Goal: Task Accomplishment & Management: Manage account settings

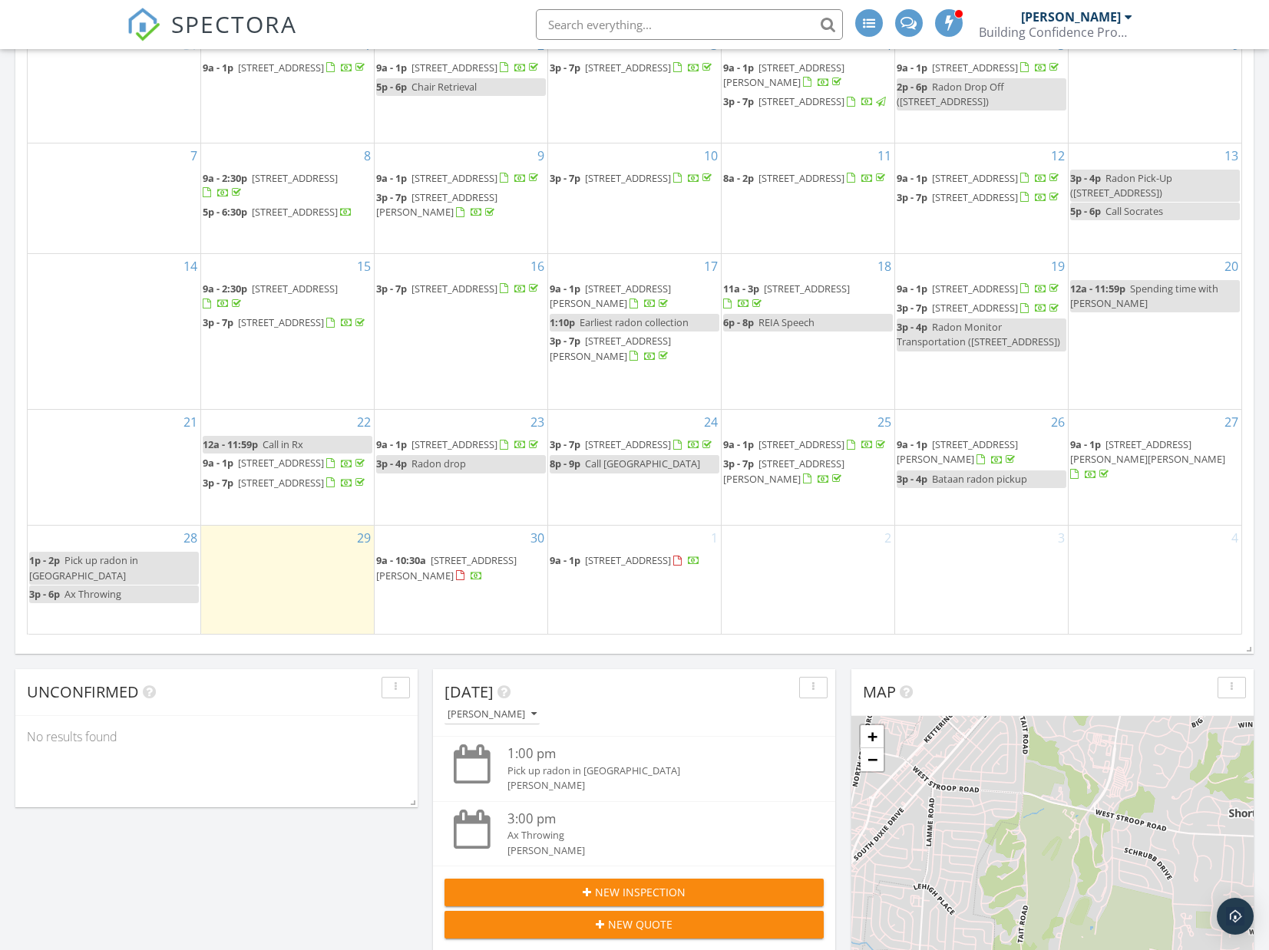
scroll to position [1398, 1270]
click at [988, 464] on span "1334 White Rose Dr, Waynesville 45068" at bounding box center [957, 452] width 121 height 28
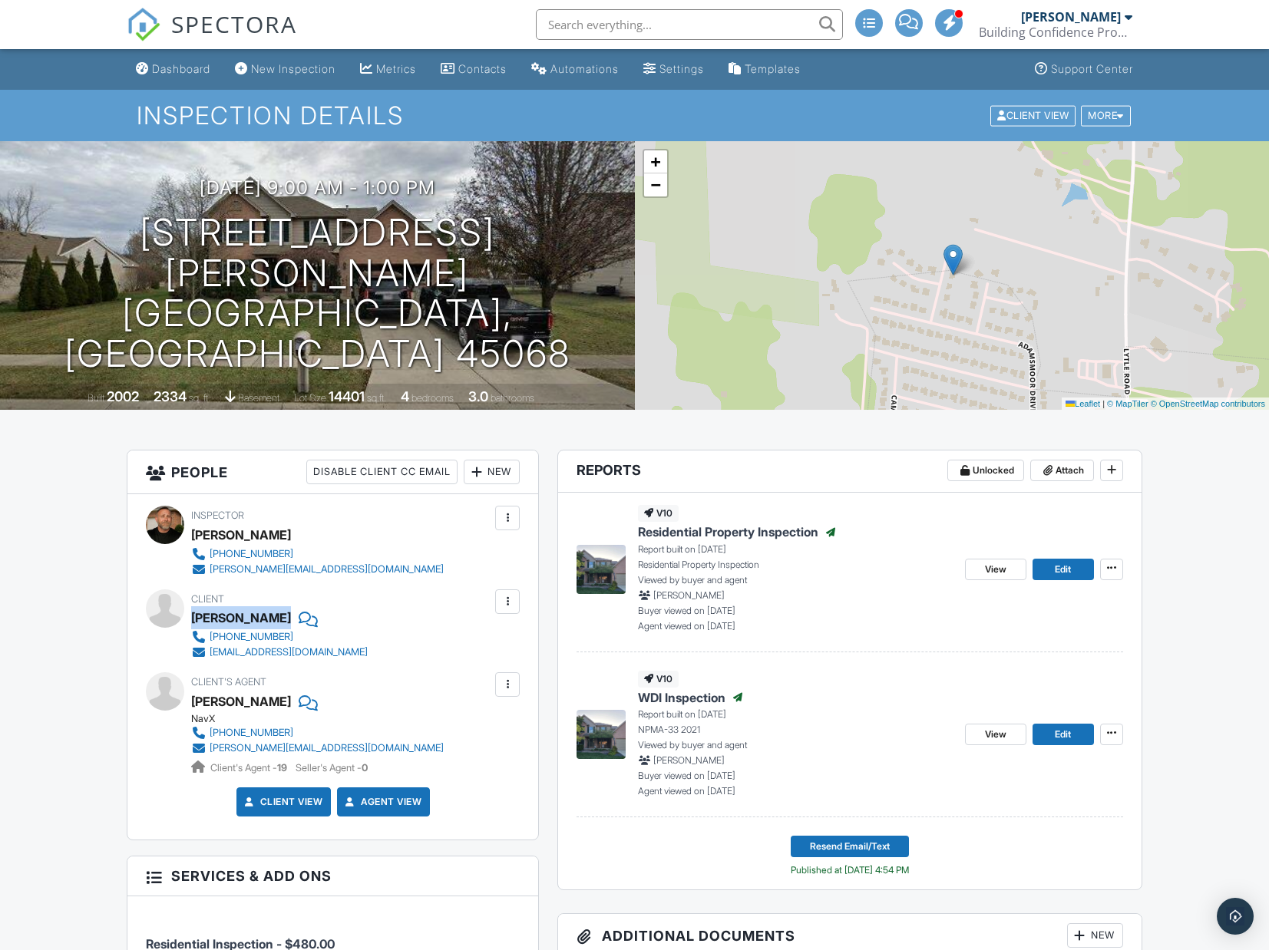
copy div "[PERSON_NAME]"
drag, startPoint x: 190, startPoint y: 620, endPoint x: 295, endPoint y: 621, distance: 105.2
click at [295, 621] on div "Client Robert Lovelady 406-925-0788 klynton29@hotmail.com" at bounding box center [333, 625] width 374 height 71
click at [1056, 568] on span "Edit" at bounding box center [1063, 569] width 16 height 15
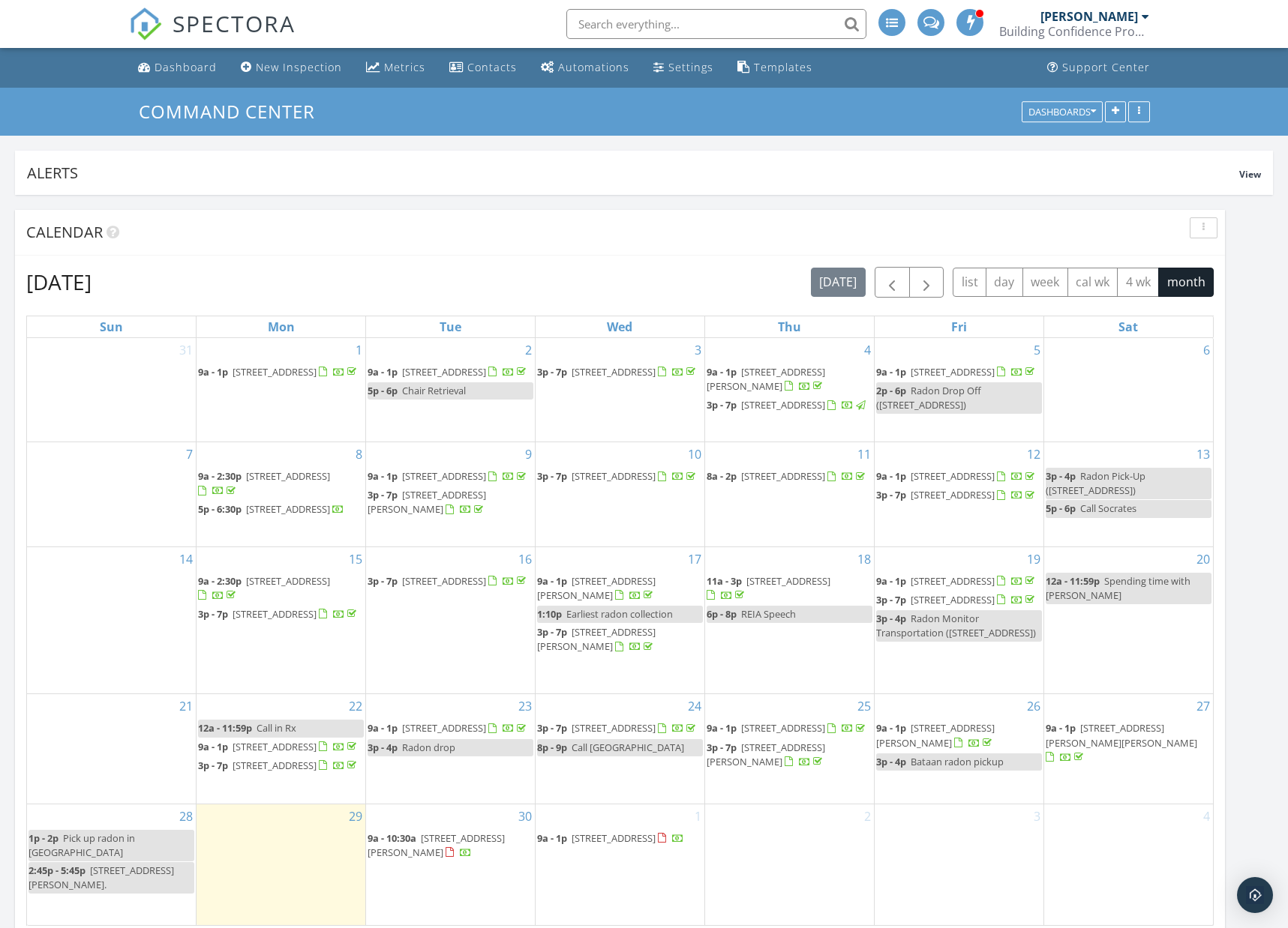
scroll to position [1366, 1289]
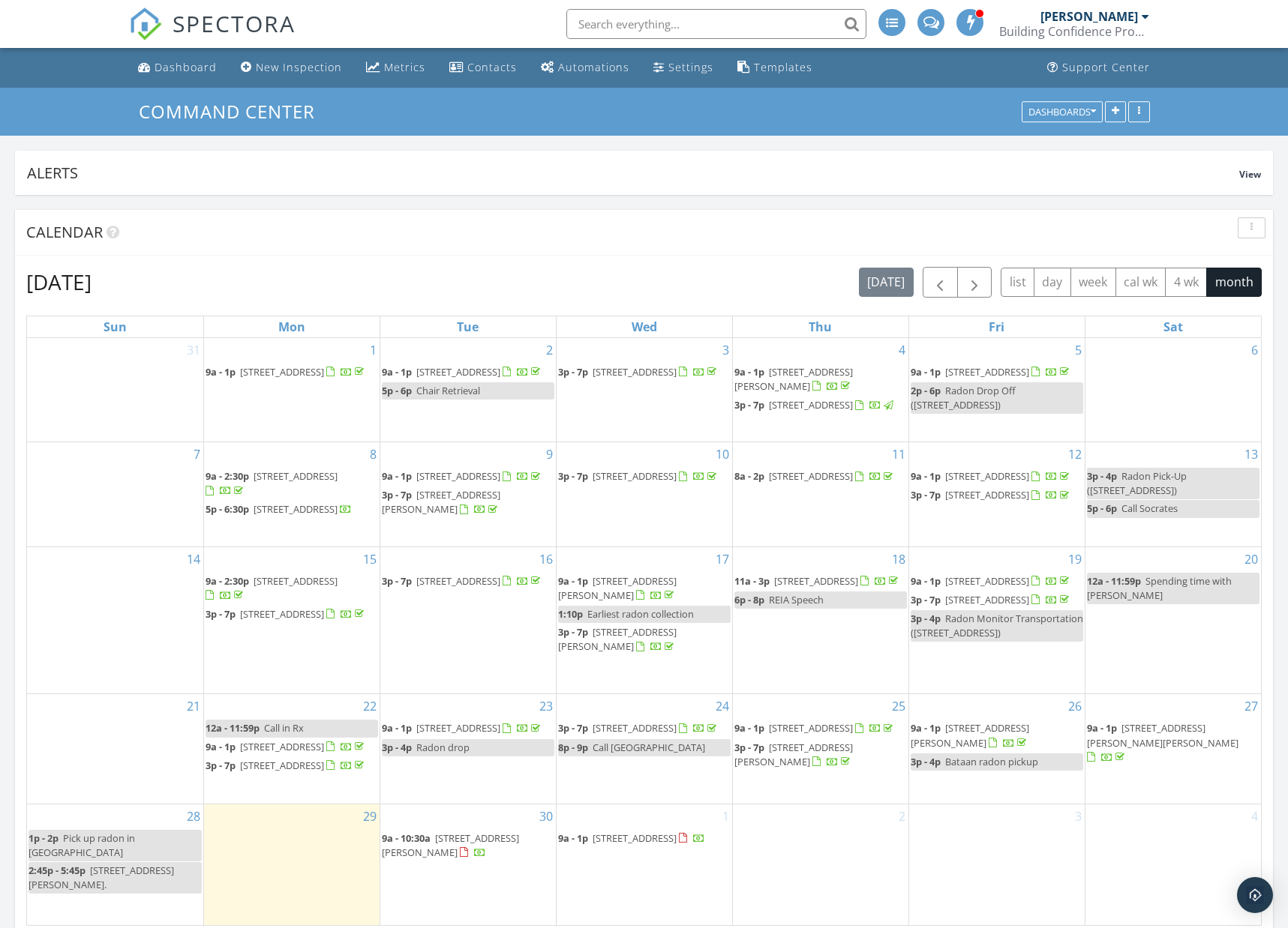
click at [994, 749] on span "1334 White Rose Dr, Waynesville 45068" at bounding box center [969, 736] width 118 height 27
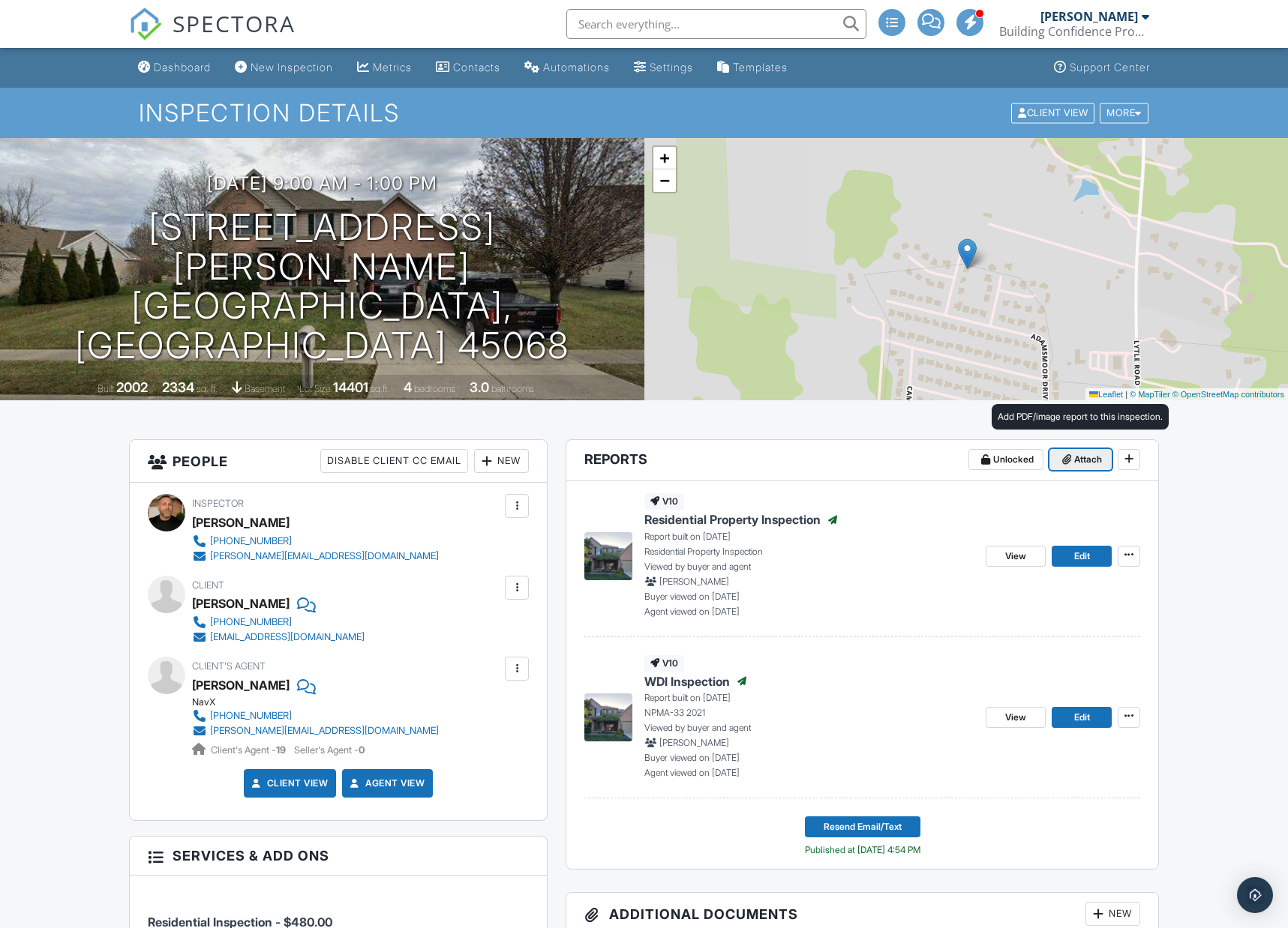
click at [1071, 460] on icon at bounding box center [1066, 459] width 9 height 11
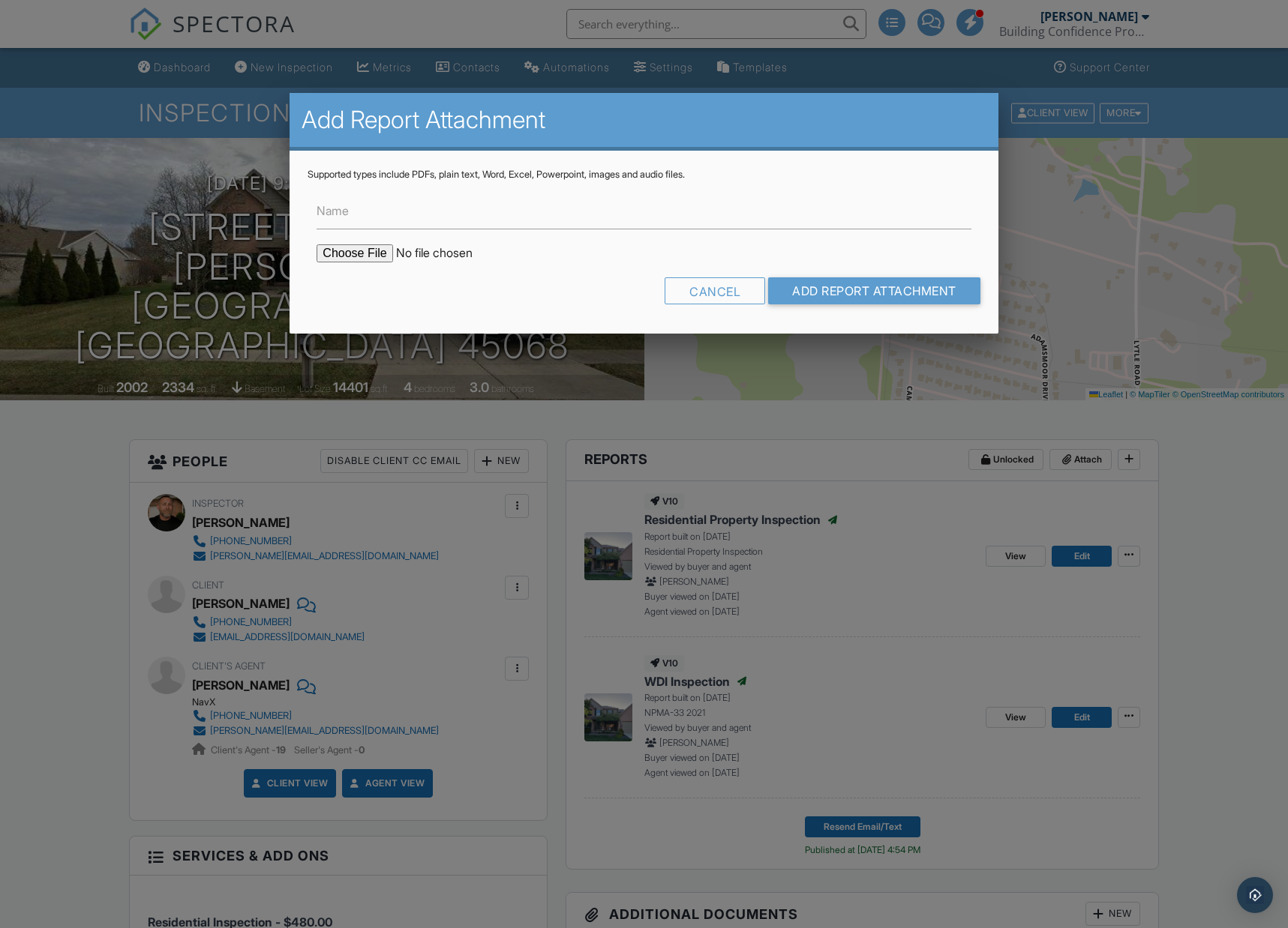
click at [324, 255] on input "file" at bounding box center [444, 253] width 255 height 18
type input "C:\fakepath\1334 White Rose Radon Results.pdf"
click at [835, 288] on input "Add Report Attachment" at bounding box center [874, 291] width 212 height 27
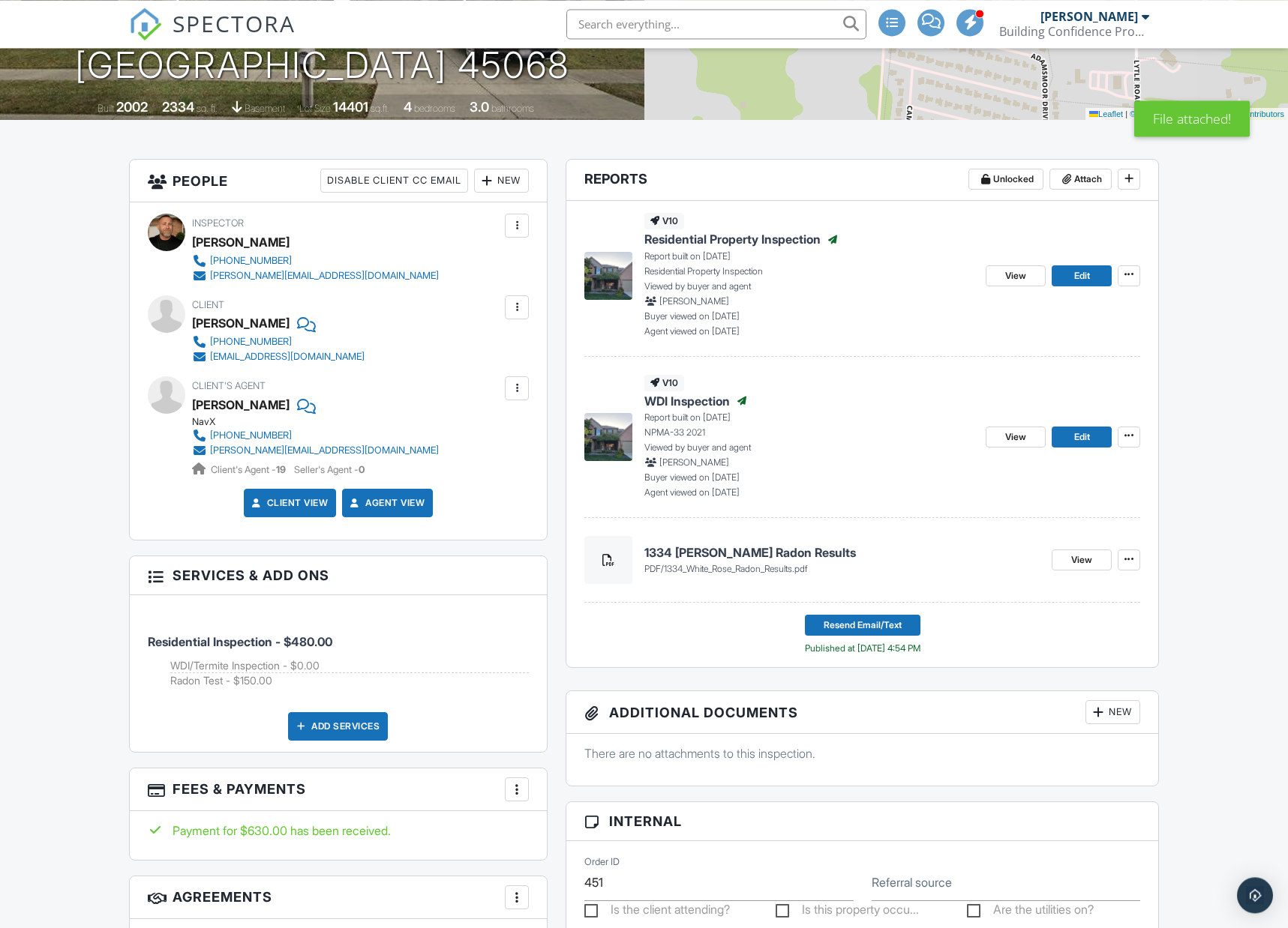
scroll to position [306, 0]
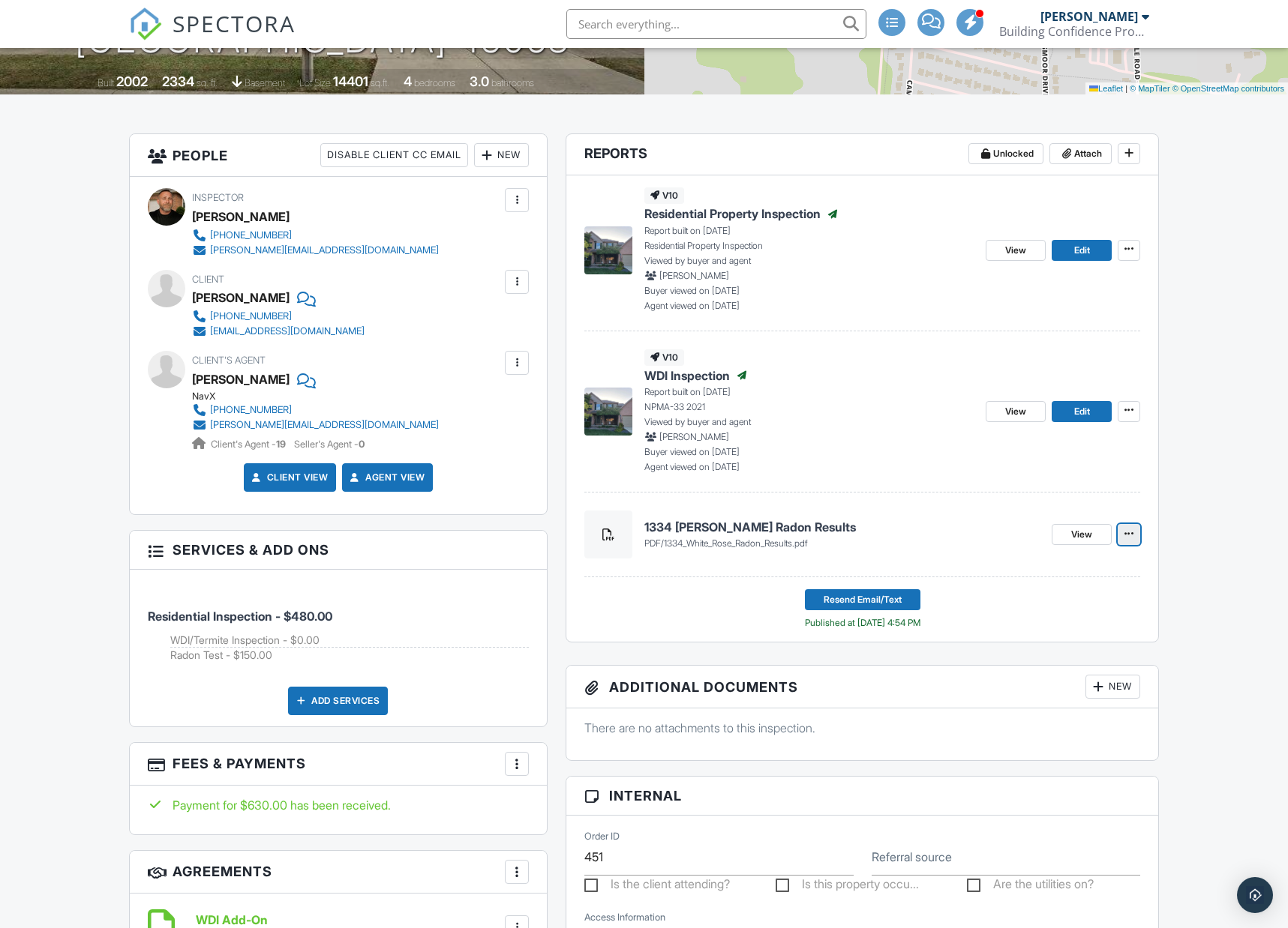
click at [1125, 536] on span at bounding box center [1129, 533] width 15 height 15
click at [1041, 587] on input "Delete" at bounding box center [1053, 574] width 153 height 34
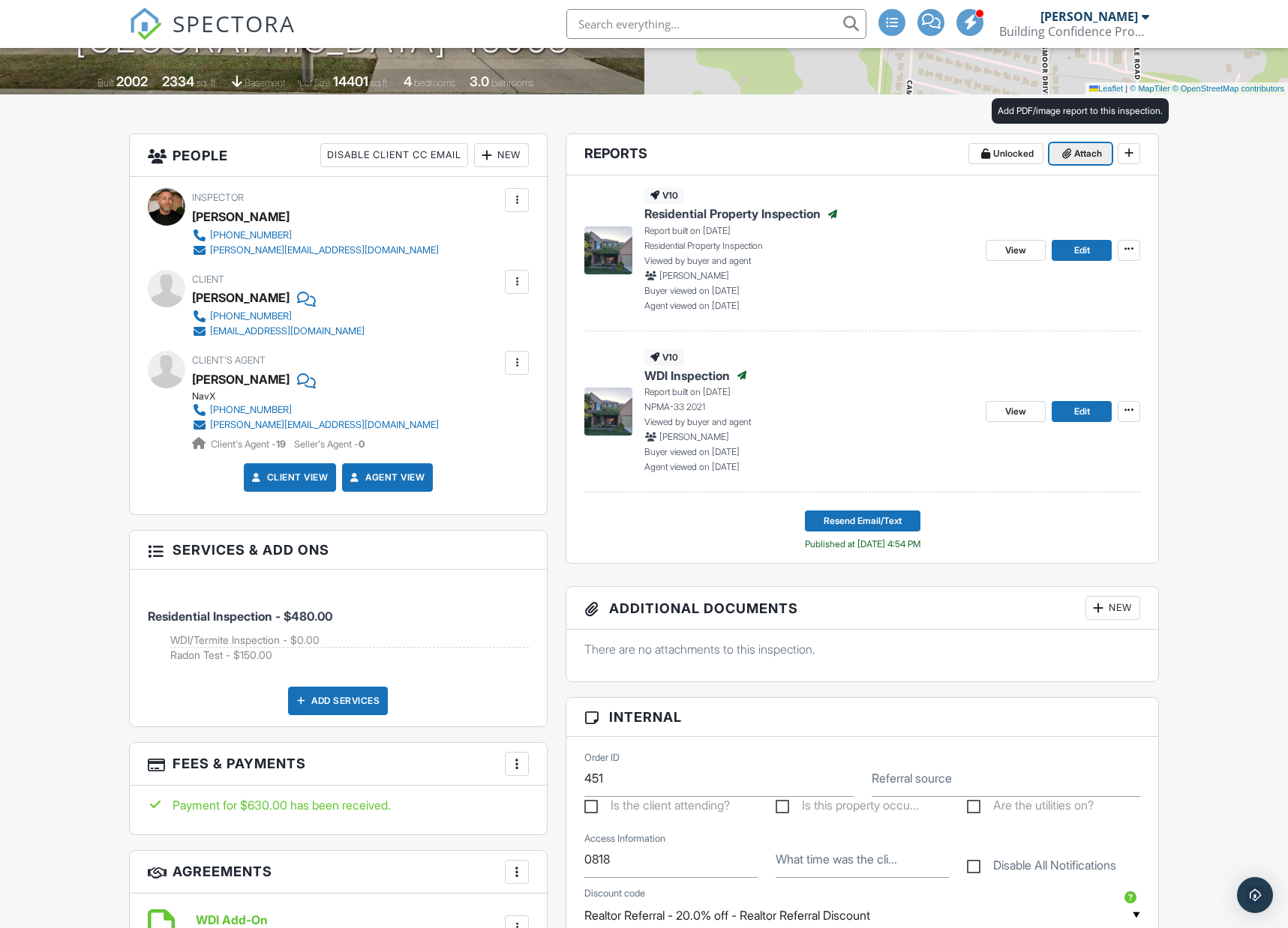
click at [1092, 150] on span "Attach" at bounding box center [1088, 153] width 27 height 15
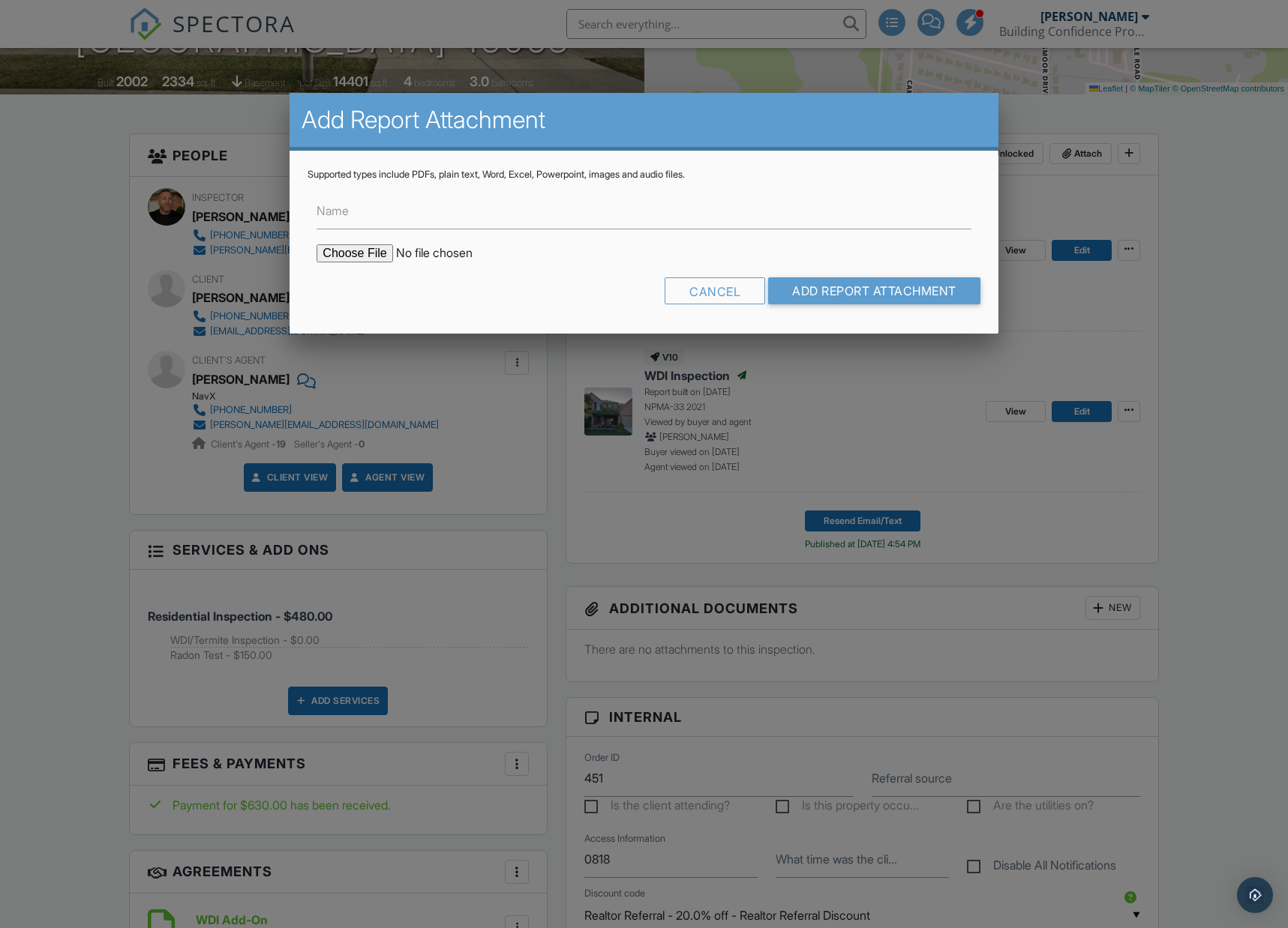
click at [361, 260] on input "file" at bounding box center [444, 253] width 255 height 18
type input "C:\fakepath\1334 White Rose Radon Results.pdf"
click at [890, 285] on form "Name Cancel Add Report Attachment" at bounding box center [644, 248] width 672 height 135
click at [890, 285] on input "Add Report Attachment" at bounding box center [874, 291] width 212 height 27
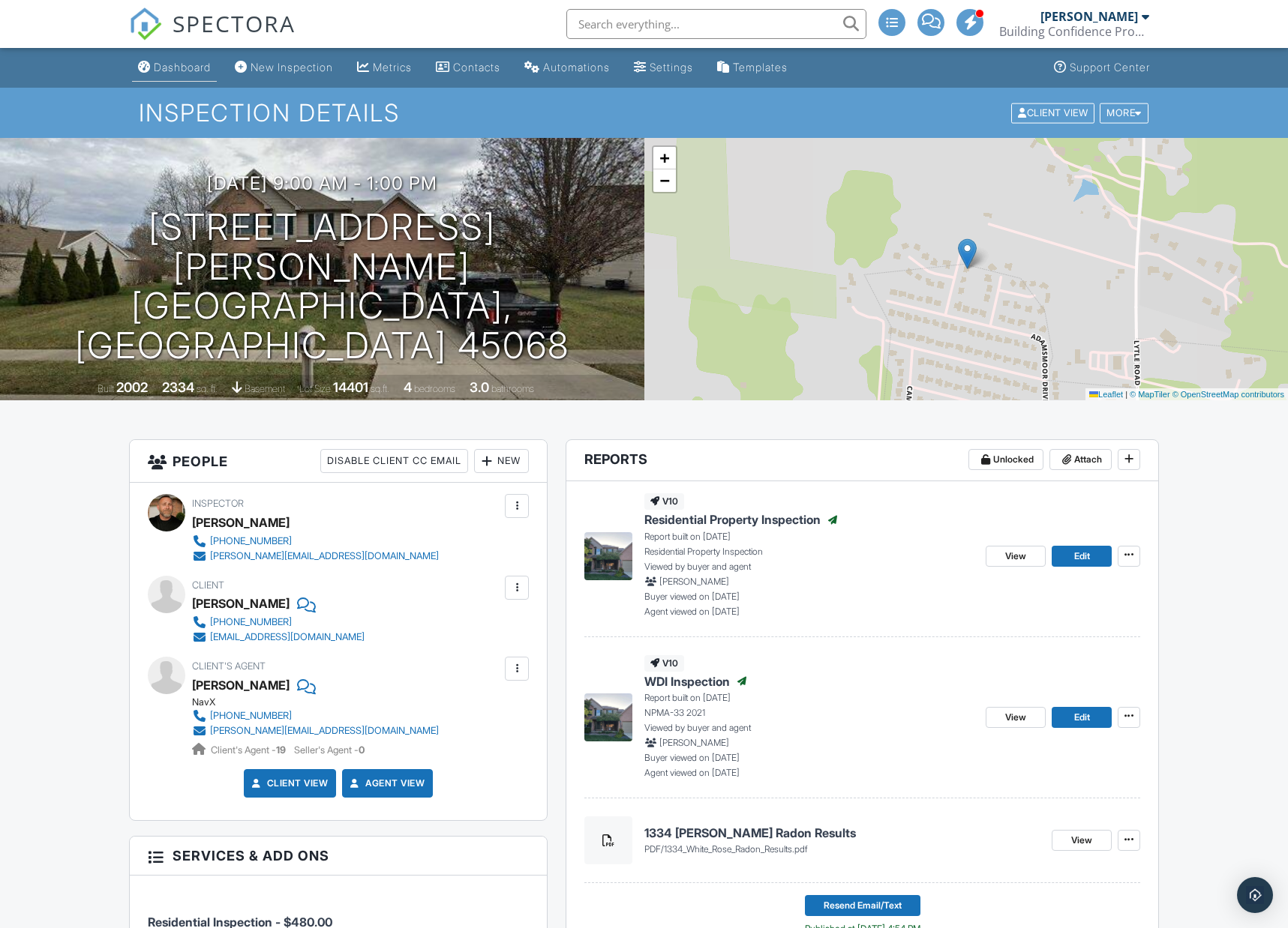
click at [163, 65] on div "Dashboard" at bounding box center [182, 66] width 57 height 13
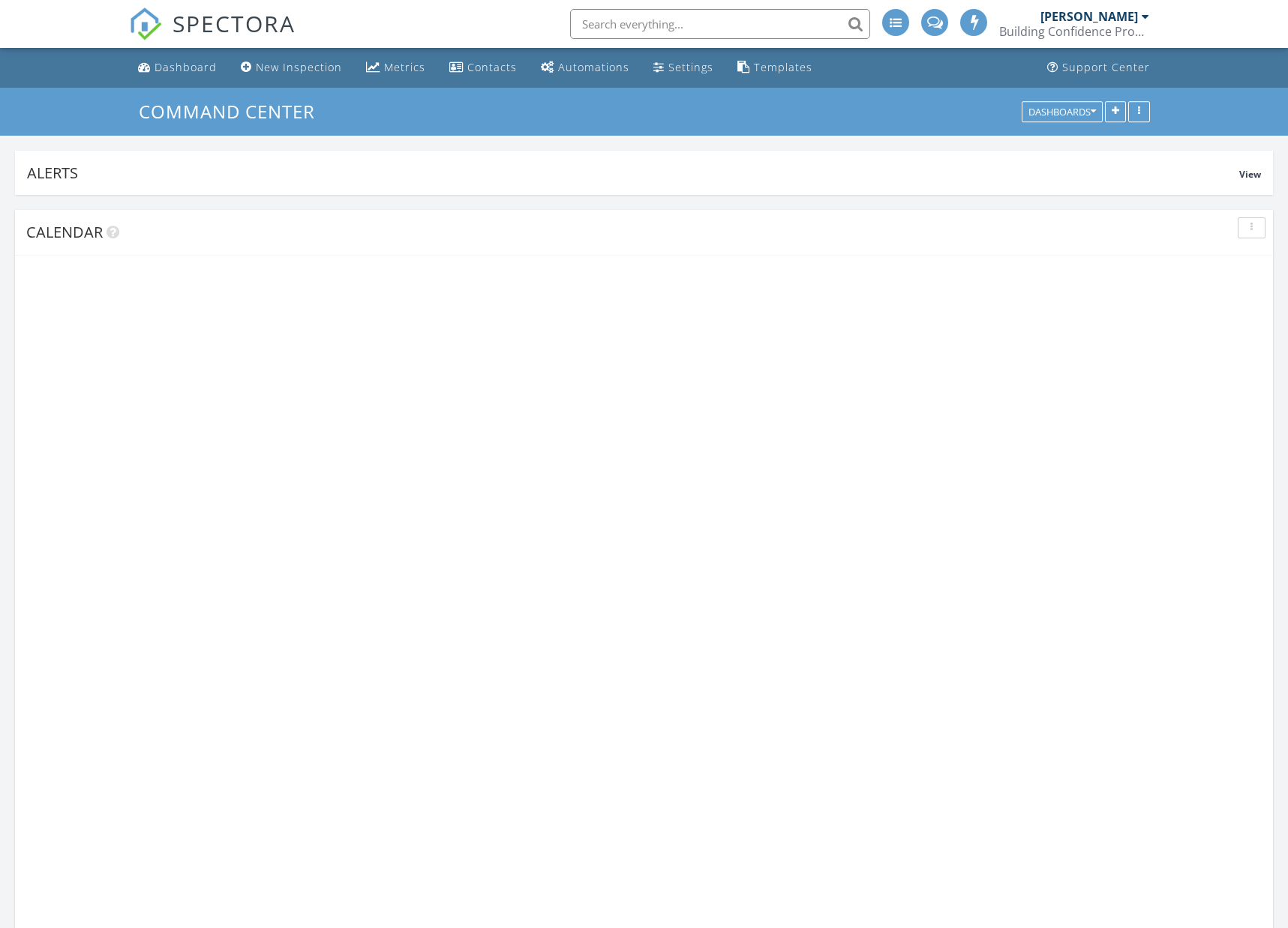
scroll to position [1366, 1289]
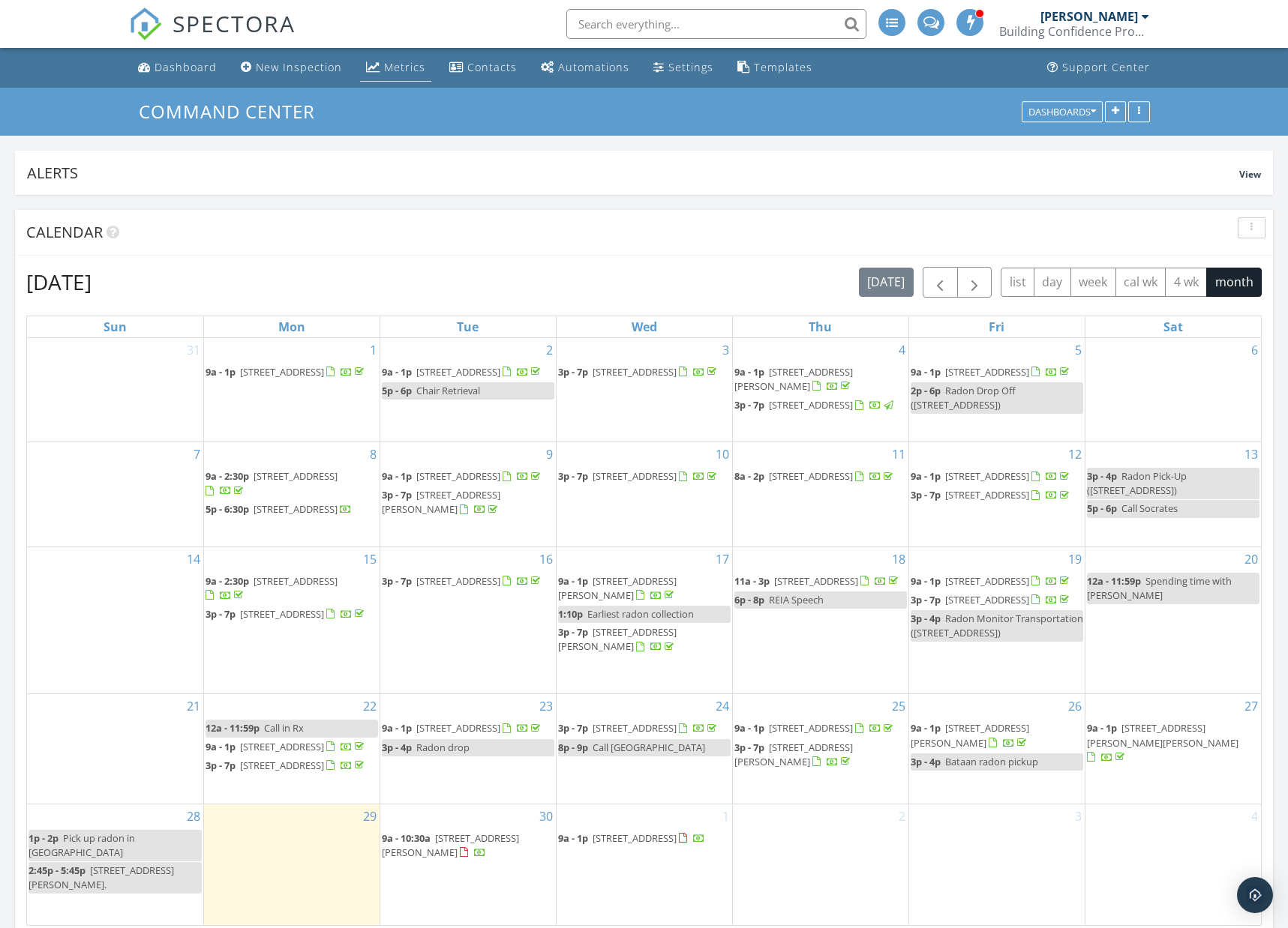
click at [384, 69] on div "Metrics" at bounding box center [405, 66] width 41 height 15
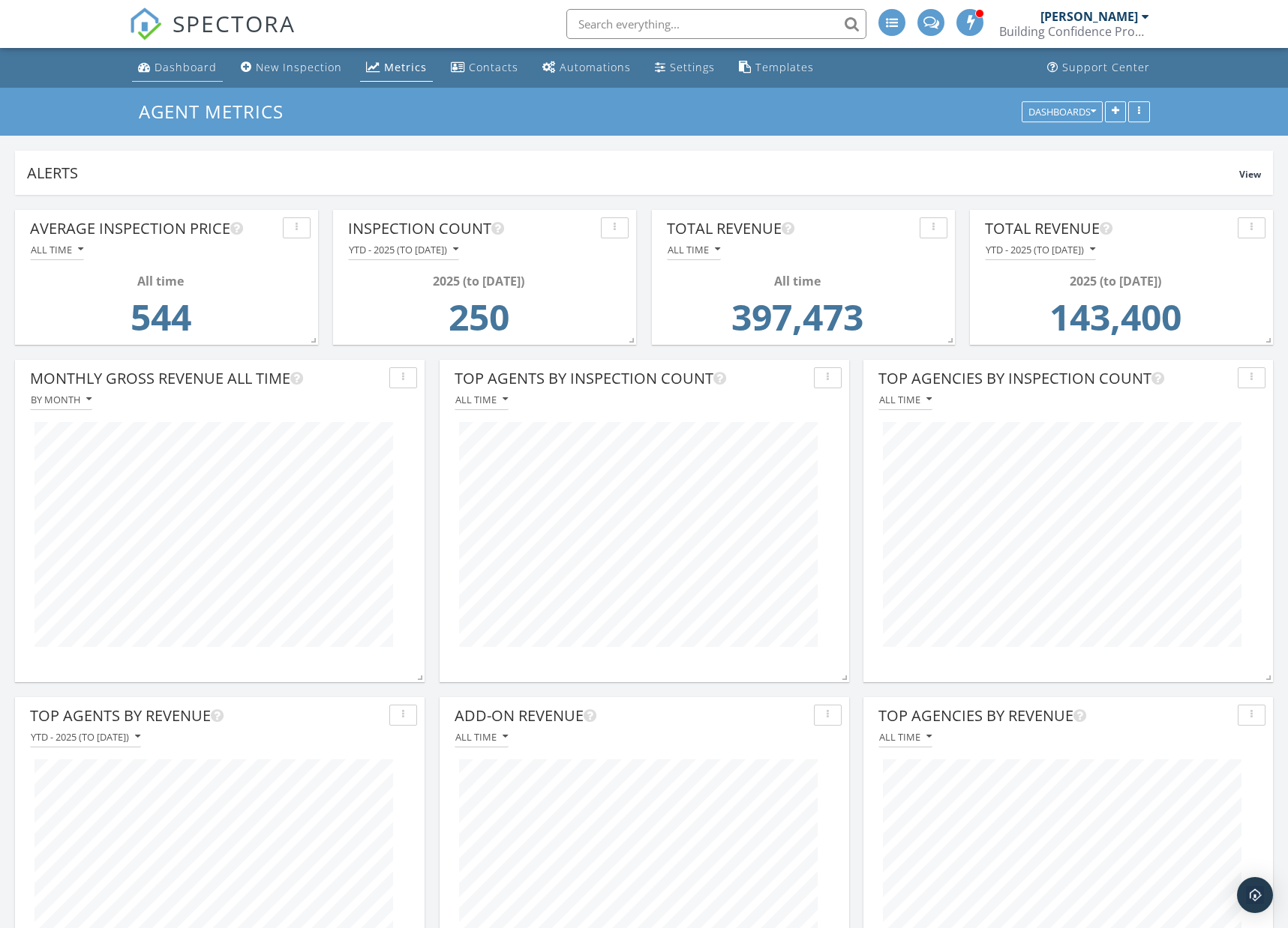
click at [181, 69] on div "Dashboard" at bounding box center [186, 66] width 63 height 15
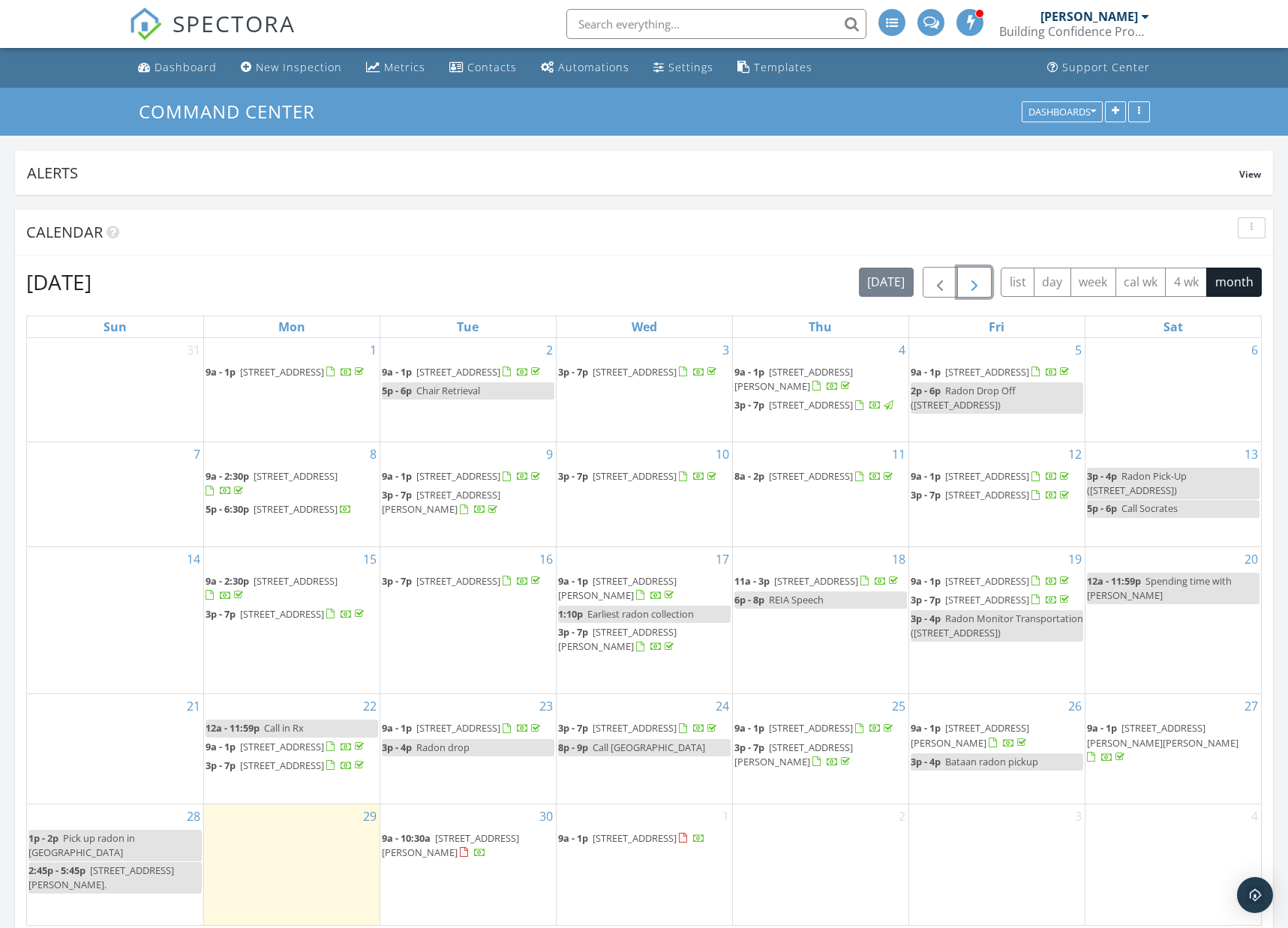
click at [977, 279] on span "button" at bounding box center [974, 282] width 18 height 18
